Goal: Entertainment & Leisure: Consume media (video, audio)

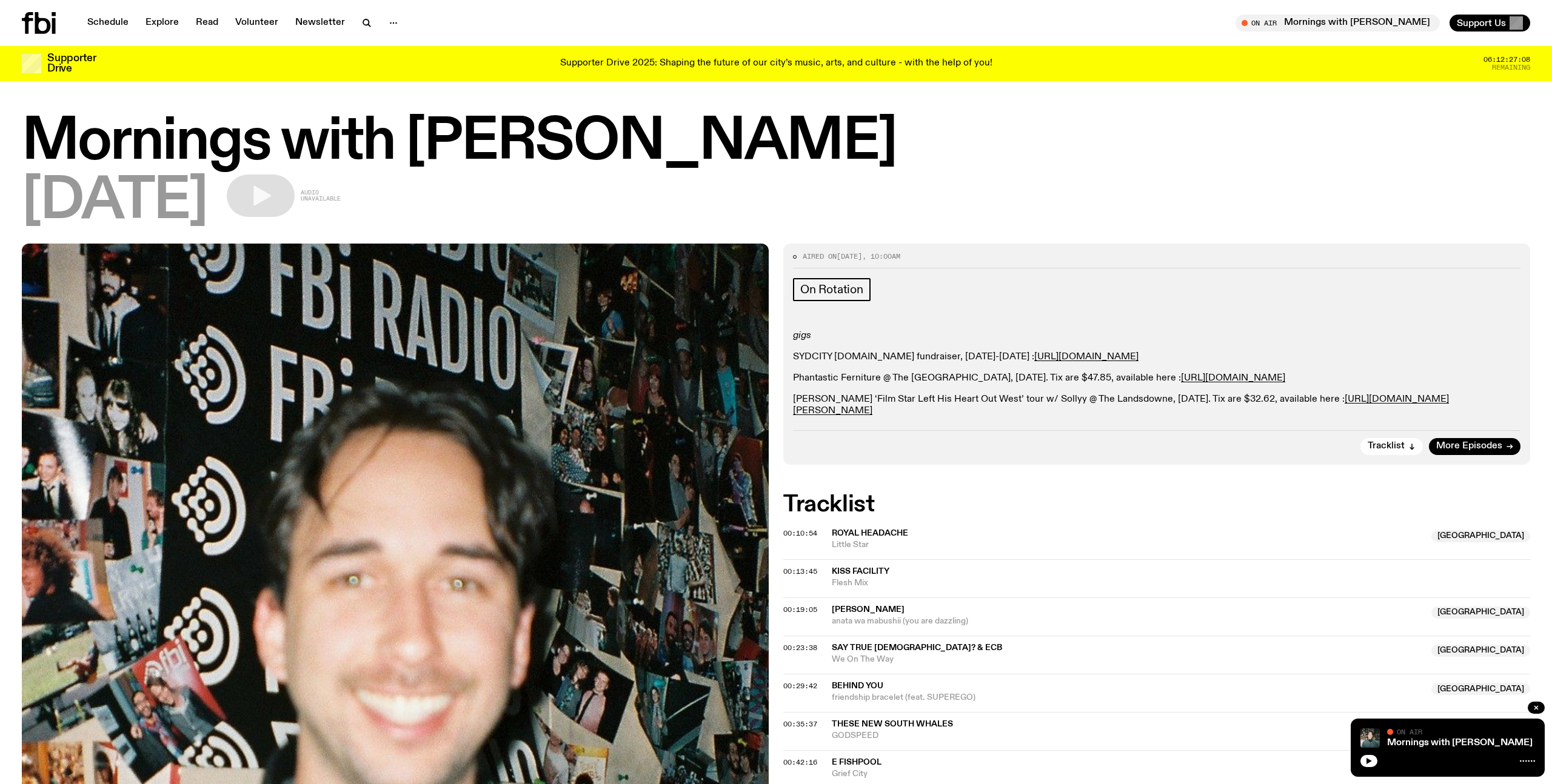
click at [55, 16] on icon at bounding box center [54, 14] width 4 height 4
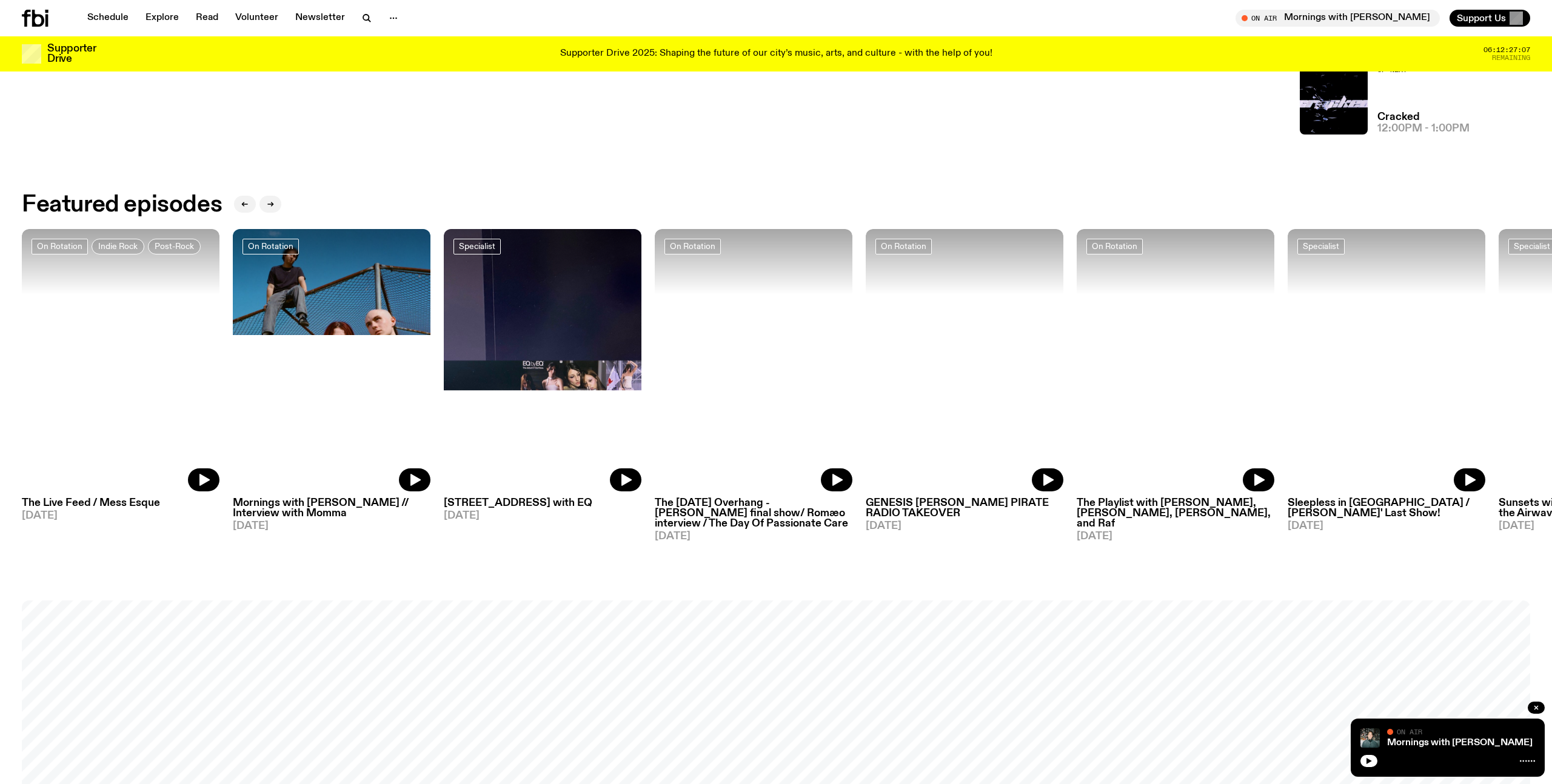
scroll to position [1241, 0]
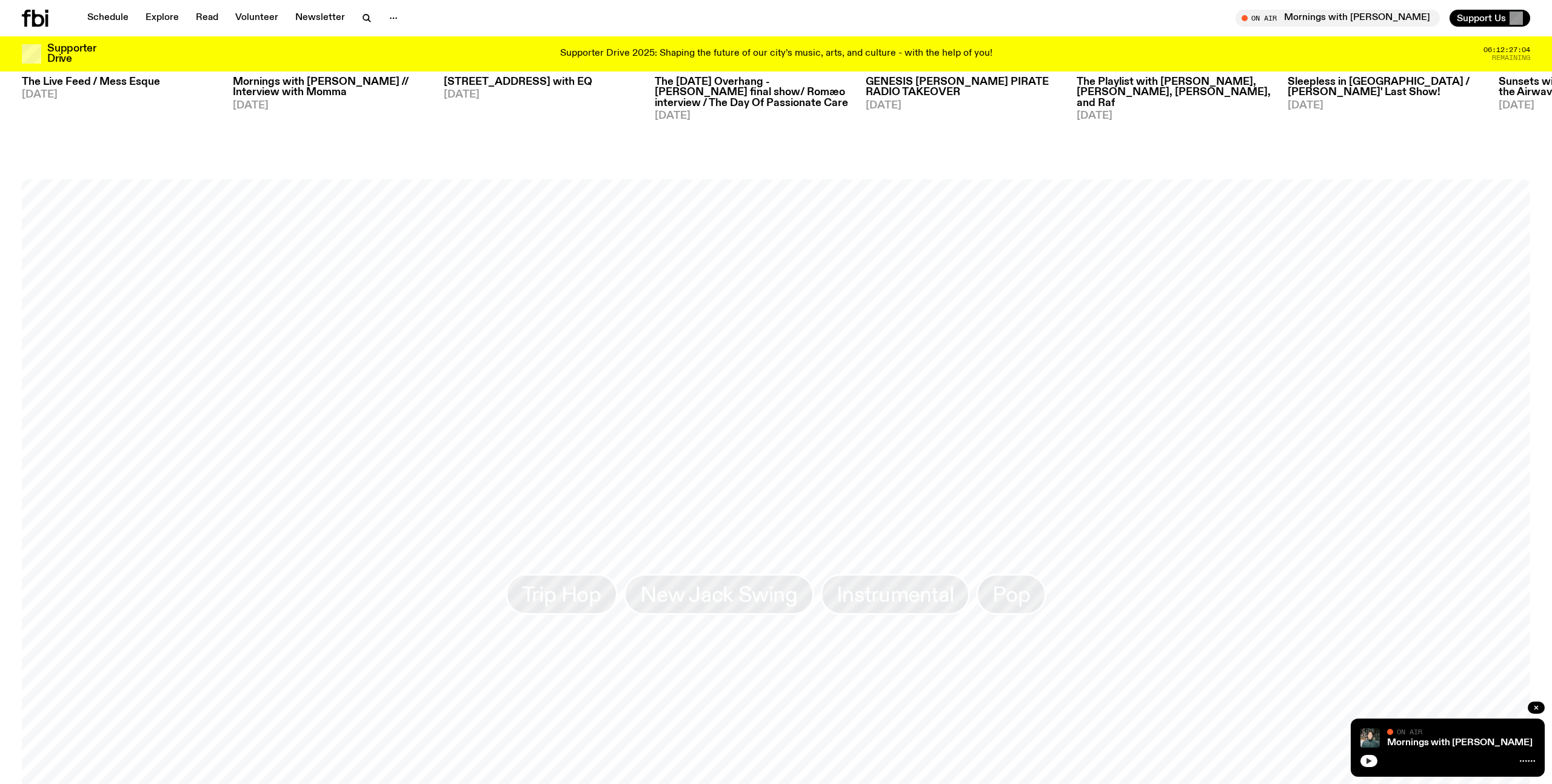
click at [1371, 763] on icon "button" at bounding box center [1369, 761] width 7 height 7
click at [1371, 761] on icon "button" at bounding box center [1369, 761] width 7 height 7
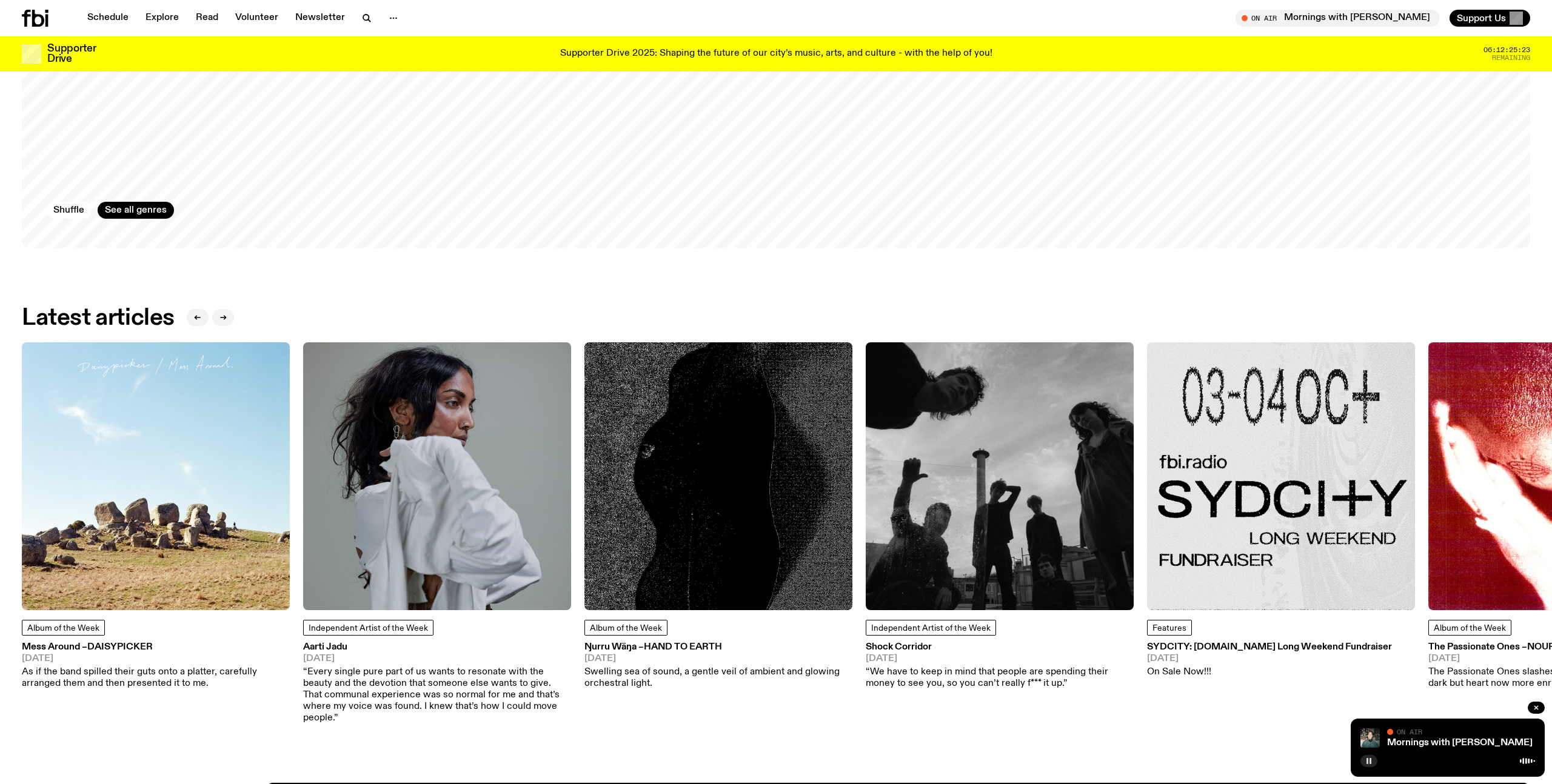
scroll to position [2023, 0]
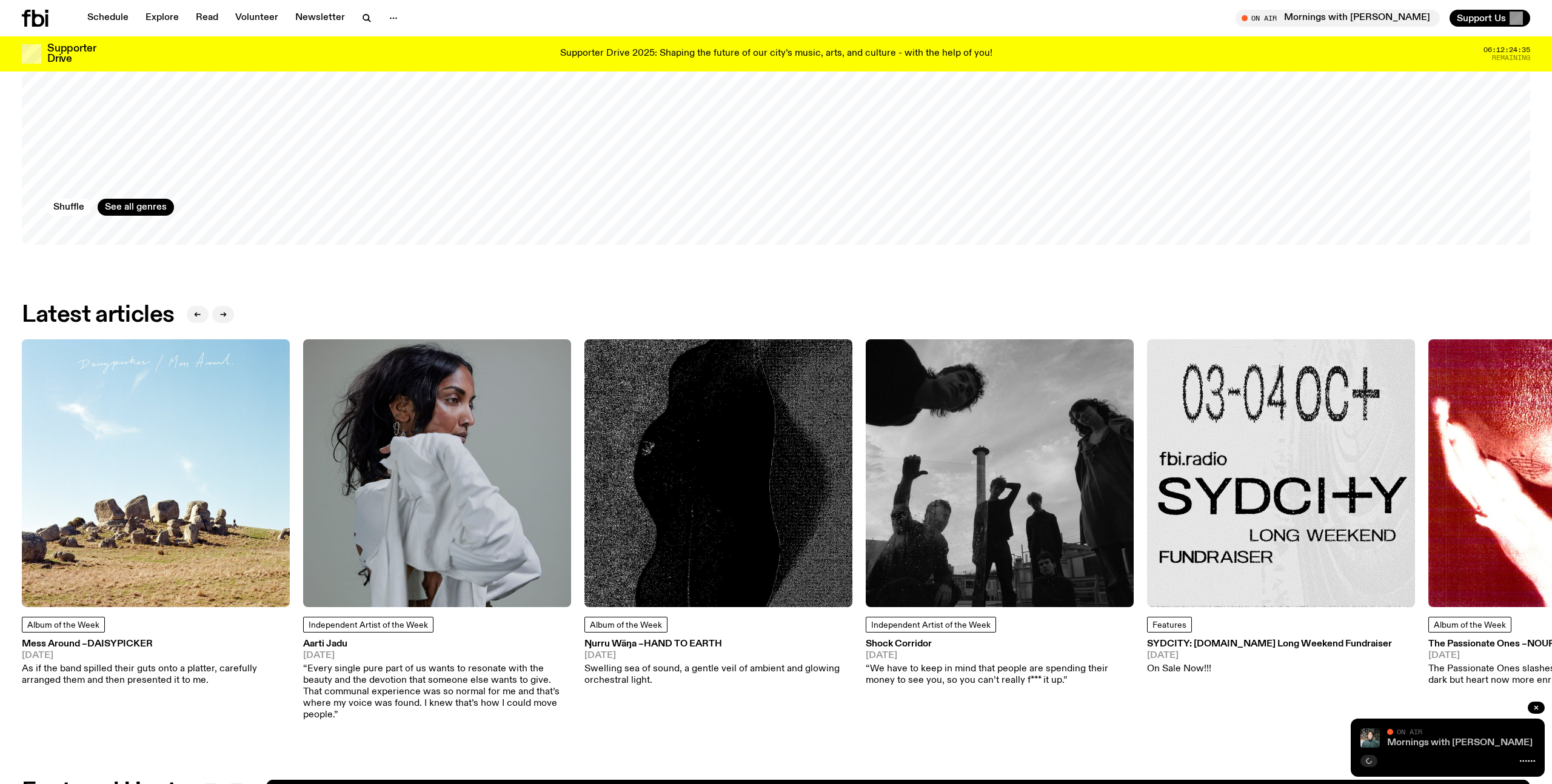
click at [1408, 742] on link "Mornings with Ben Hansen" at bounding box center [1460, 743] width 145 height 10
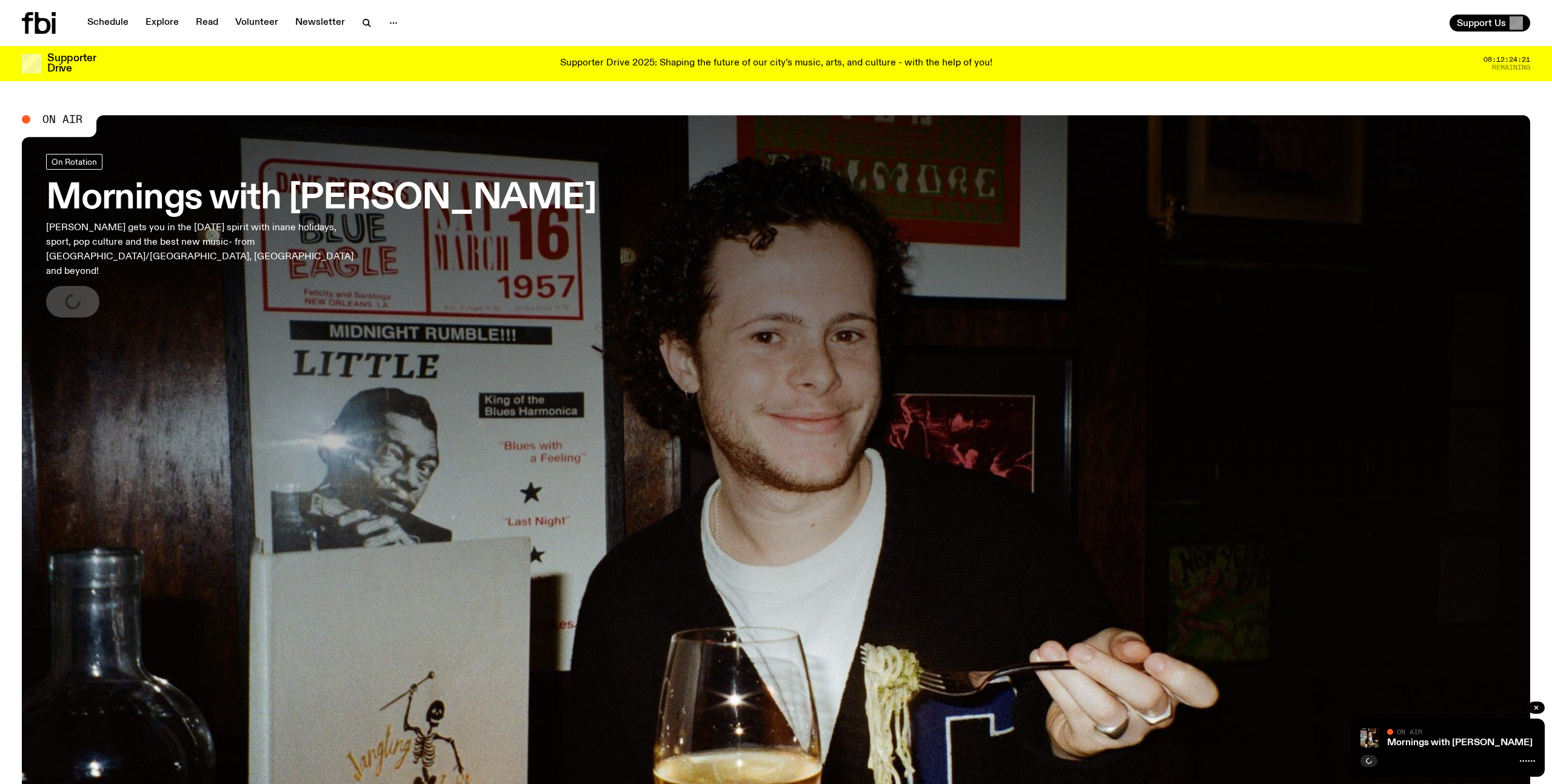
click at [1411, 749] on div "Mornings with [PERSON_NAME] On Air On Air" at bounding box center [1448, 748] width 194 height 58
click at [1412, 742] on link "Mornings with [PERSON_NAME]" at bounding box center [1460, 743] width 145 height 10
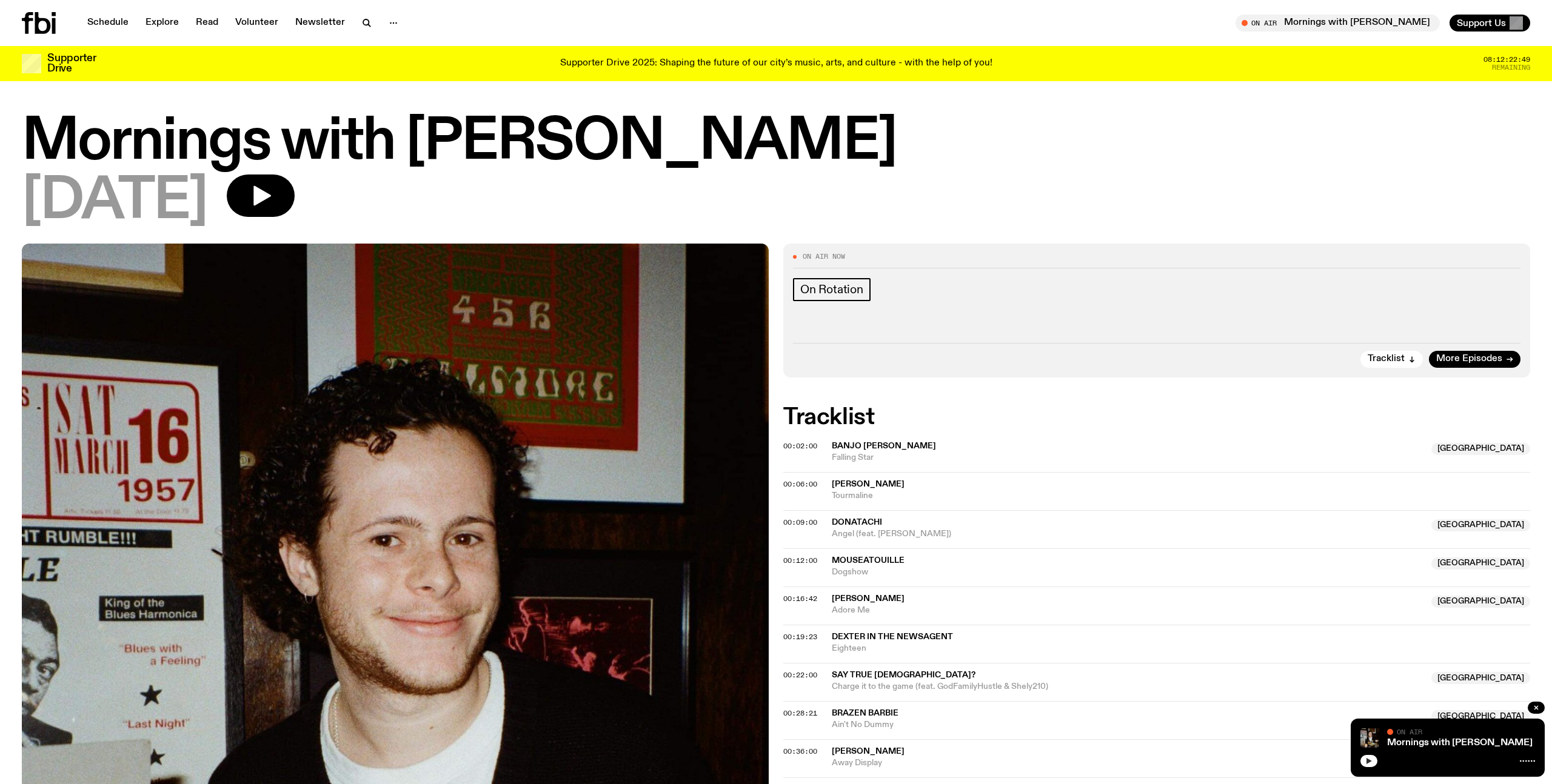
click at [1373, 761] on button "button" at bounding box center [1369, 761] width 17 height 12
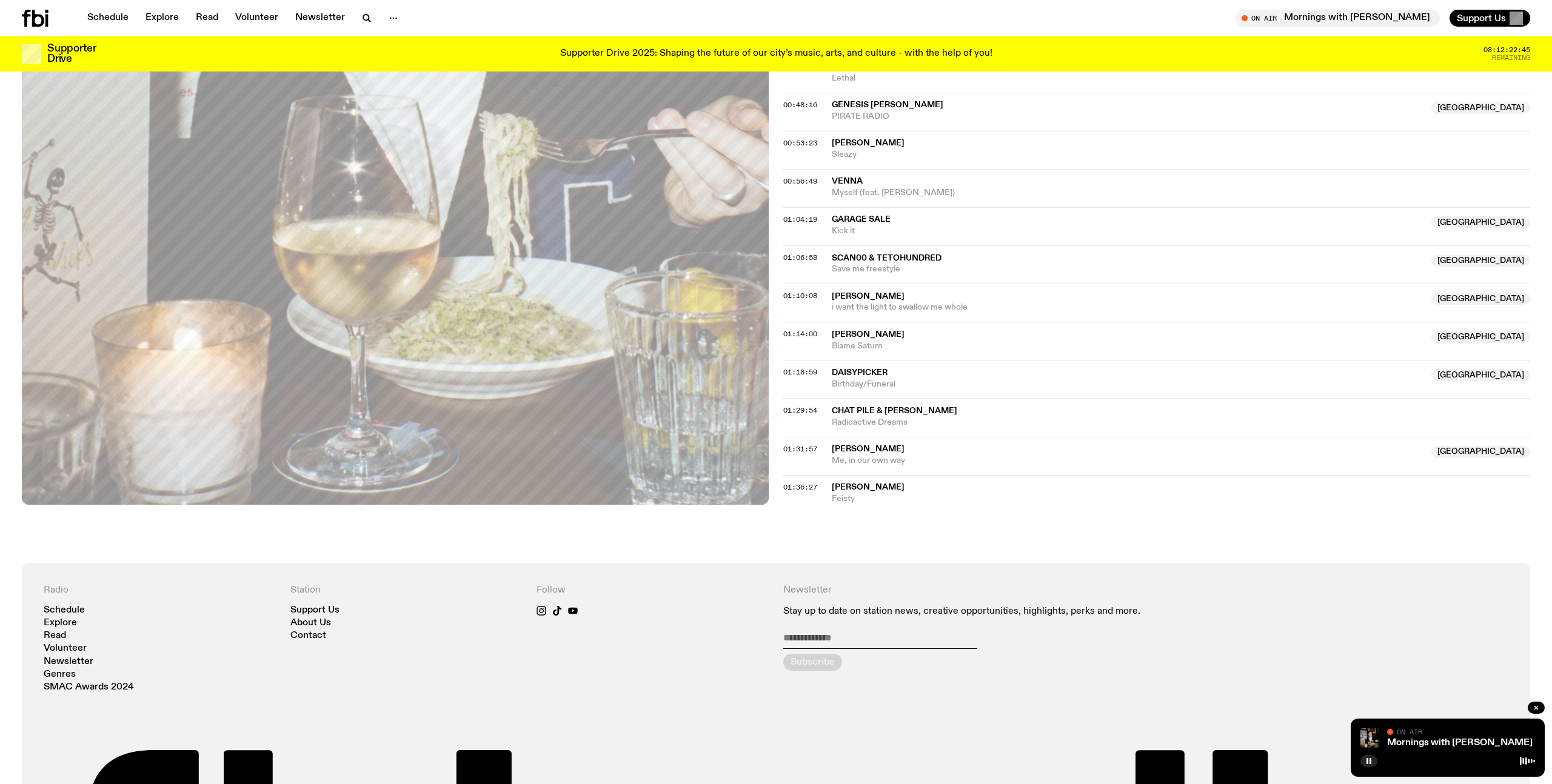
scroll to position [748, 0]
